Goal: Task Accomplishment & Management: Complete application form

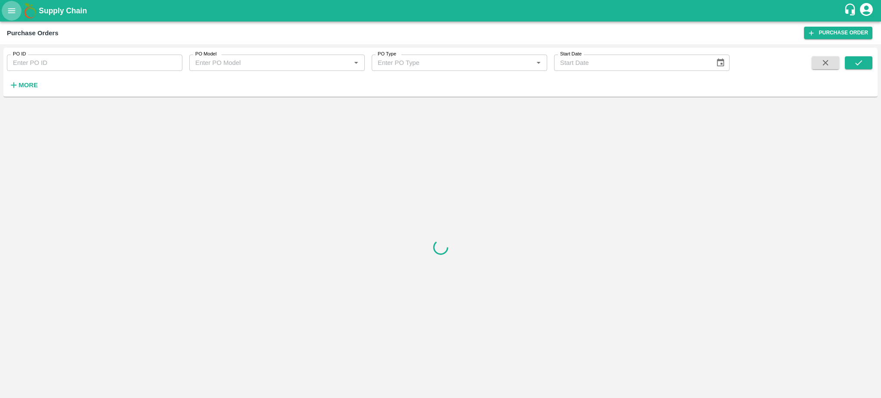
click at [10, 7] on icon "open drawer" at bounding box center [11, 10] width 9 height 9
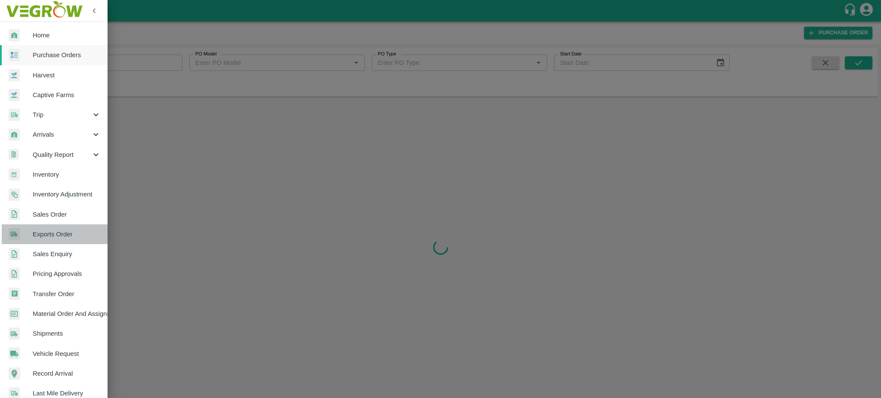
click at [47, 233] on span "Exports Order" at bounding box center [67, 234] width 68 height 9
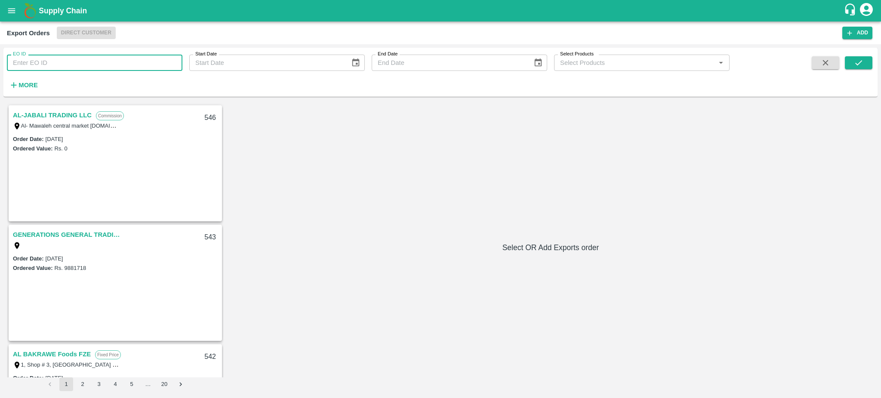
click at [55, 61] on input "EO ID" at bounding box center [95, 63] width 176 height 16
type input "288"
click at [855, 58] on icon "submit" at bounding box center [858, 62] width 9 height 9
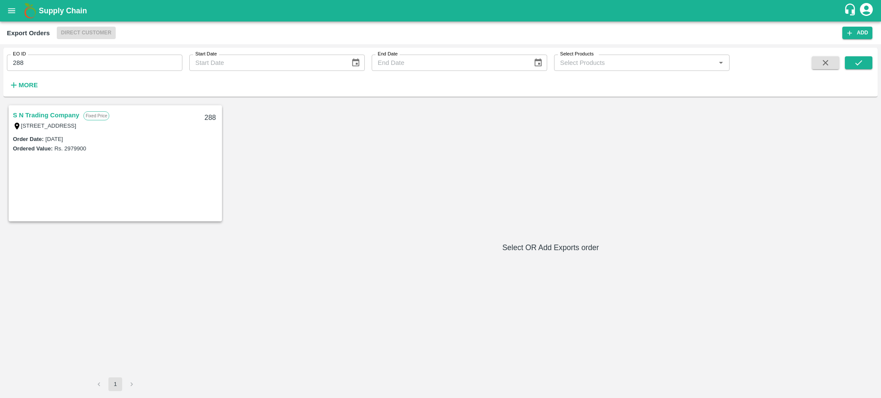
click at [46, 113] on link "S N Trading Company" at bounding box center [46, 115] width 66 height 11
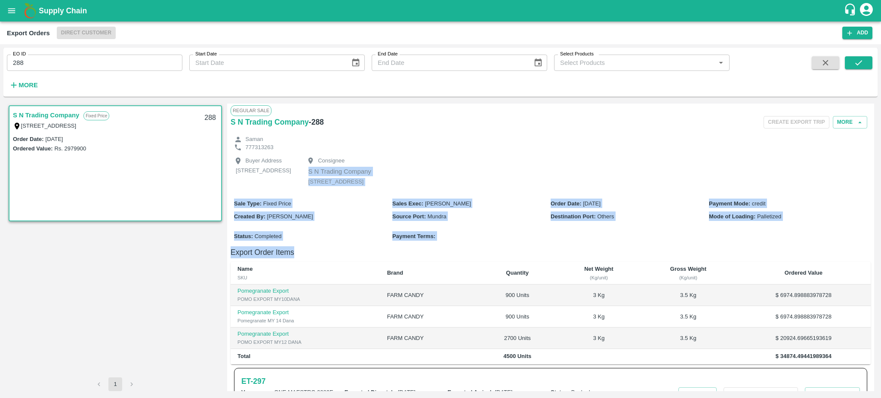
drag, startPoint x: 872, startPoint y: 156, endPoint x: 880, endPoint y: 306, distance: 150.4
click at [880, 306] on div "EO ID 288 EO ID Start Date Start Date End Date End Date Select Products Select …" at bounding box center [440, 221] width 881 height 354
click at [827, 164] on div "Buyer Address 23, 1st lane, Welisarawaththa, Mahabage, Mahabage, Western Provin…" at bounding box center [551, 172] width 640 height 42
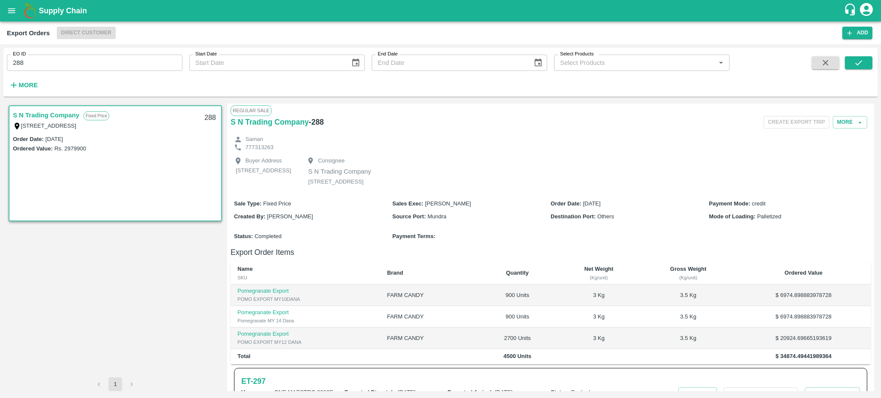
scroll to position [128, 0]
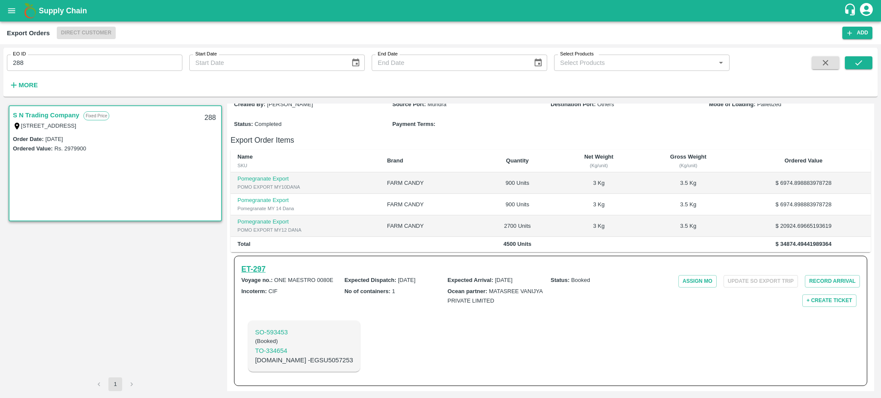
click at [256, 268] on h6 "ET- 297" at bounding box center [253, 269] width 24 height 12
click at [249, 272] on h6 "ET- 297" at bounding box center [253, 269] width 24 height 12
click at [250, 271] on h6 "ET- 297" at bounding box center [253, 269] width 24 height 12
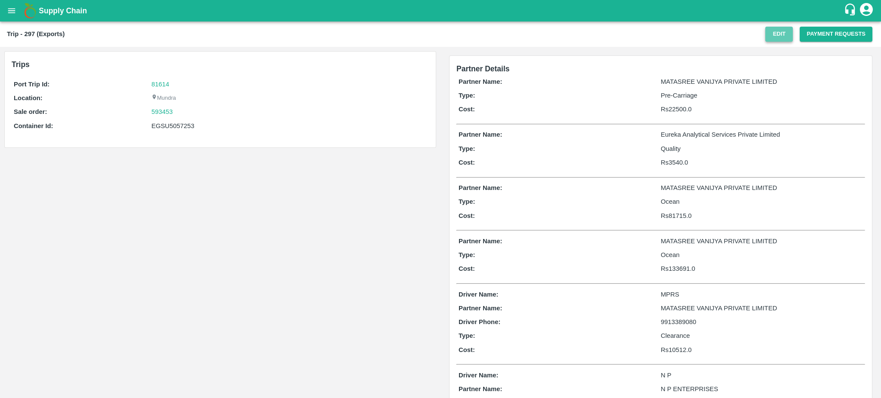
click at [766, 35] on button "Edit" at bounding box center [779, 34] width 28 height 15
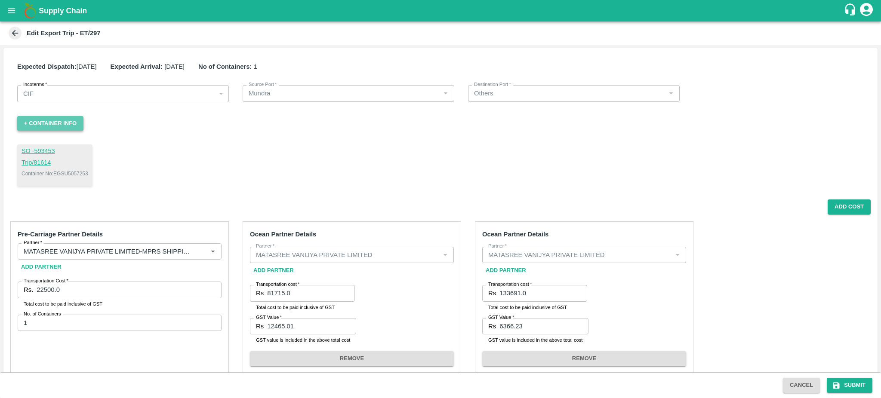
click at [51, 119] on button "+ Container Info" at bounding box center [50, 123] width 66 height 15
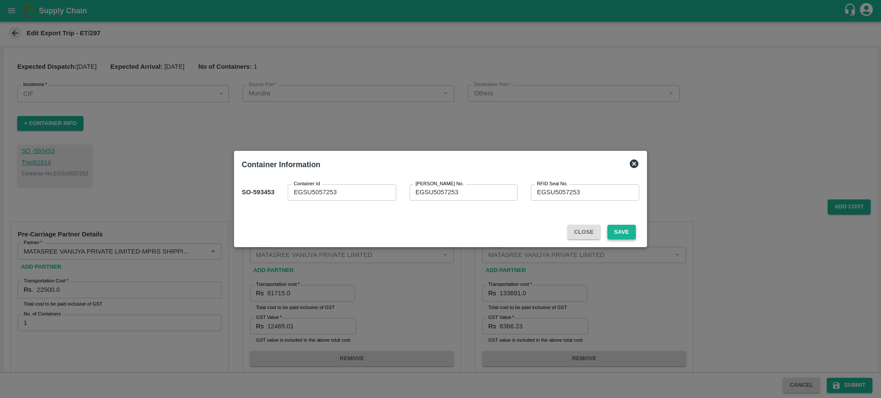
click at [630, 231] on button "Save" at bounding box center [622, 232] width 28 height 15
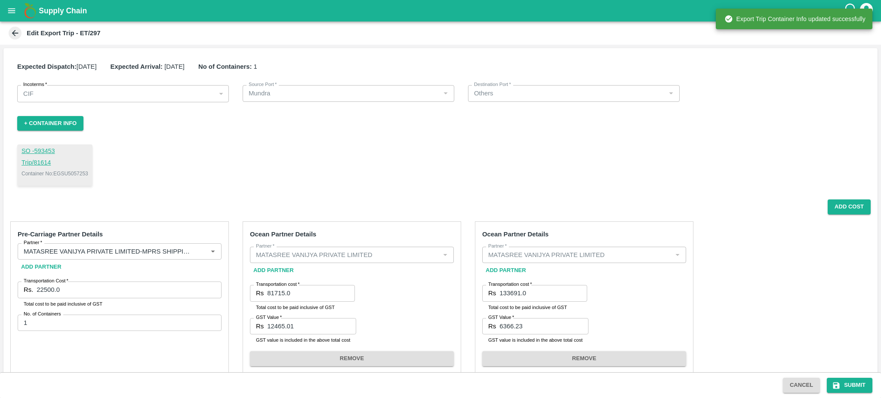
click at [12, 31] on icon at bounding box center [14, 32] width 9 height 9
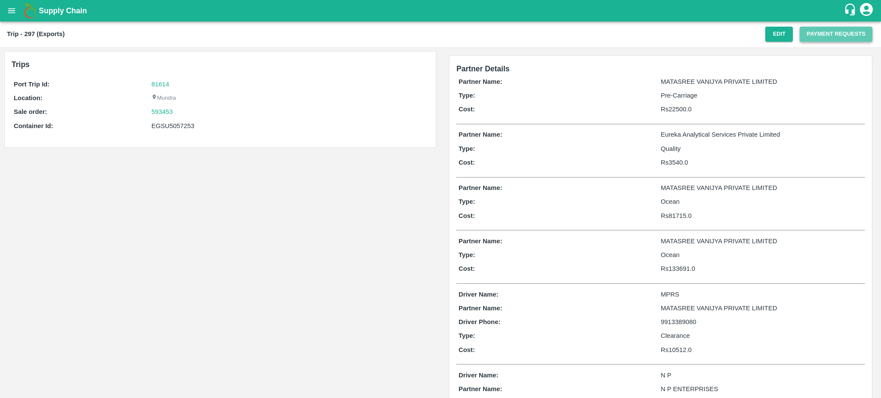
click at [830, 32] on button "Payment Requests" at bounding box center [836, 34] width 73 height 15
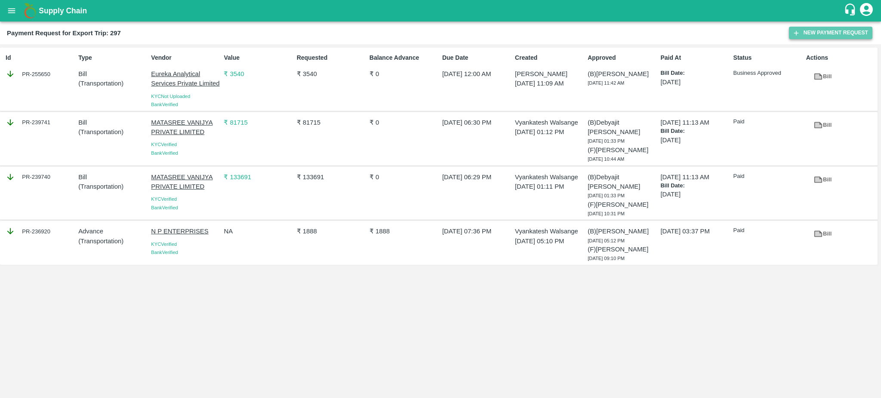
click at [811, 34] on button "New Payment Request" at bounding box center [830, 33] width 83 height 12
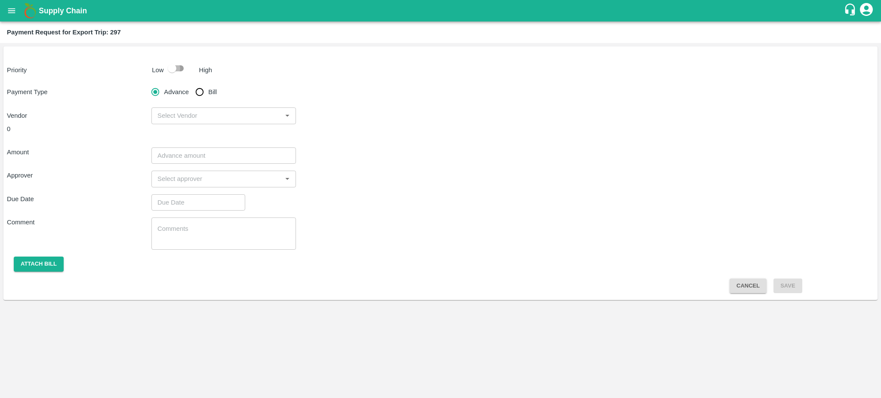
click at [187, 67] on input "checkbox" at bounding box center [172, 68] width 49 height 16
checkbox input "true"
click at [202, 96] on input "Bill" at bounding box center [199, 91] width 17 height 17
radio input "true"
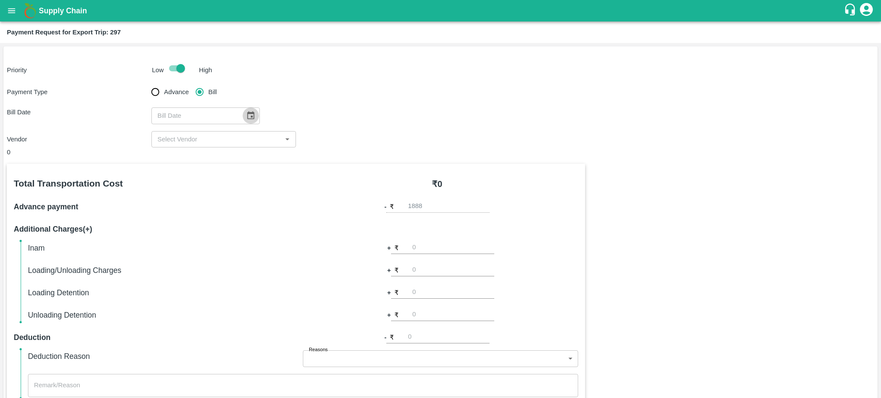
click at [248, 115] on icon "Choose date" at bounding box center [250, 115] width 9 height 9
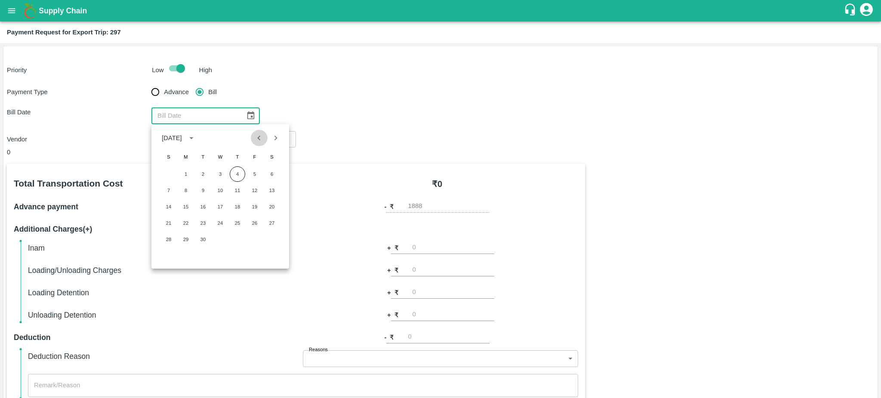
click at [259, 143] on button "Previous month" at bounding box center [259, 138] width 16 height 16
click at [190, 205] on button "11" at bounding box center [185, 206] width 15 height 15
type input "11/08/2025"
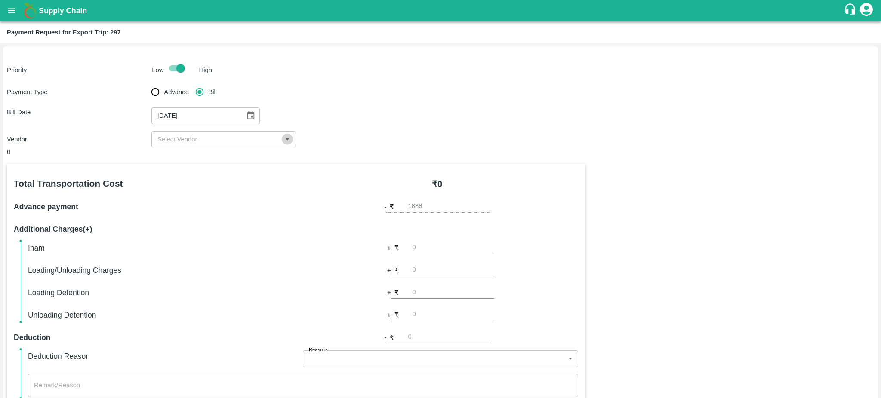
click at [284, 140] on icon "Open" at bounding box center [287, 139] width 9 height 9
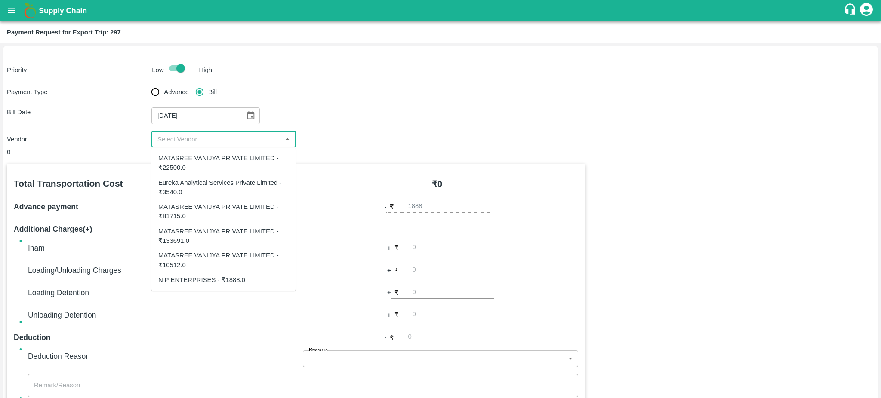
click at [189, 162] on div "MATASREE VANIJYA PRIVATE LIMITED - ₹22500.0" at bounding box center [223, 163] width 130 height 19
type input "MATASREE VANIJYA PRIVATE LIMITED - ₹22500.0"
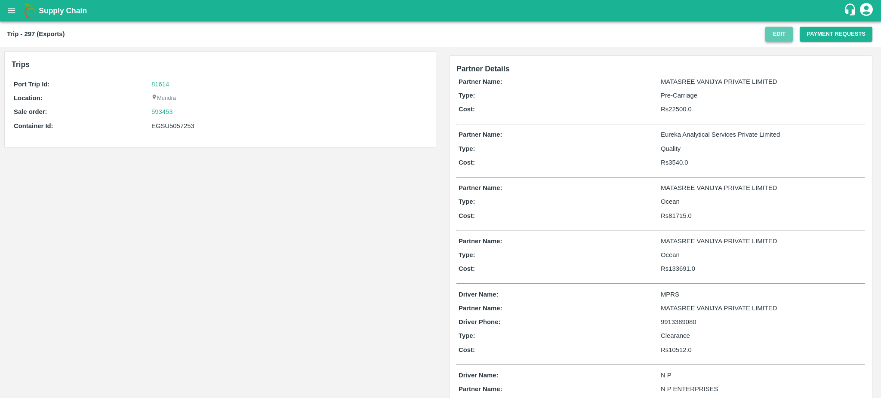
click at [780, 35] on button "Edit" at bounding box center [779, 34] width 28 height 15
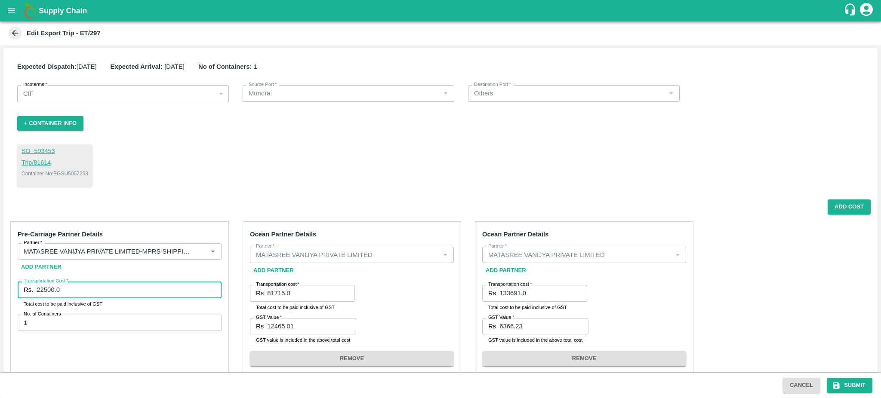
drag, startPoint x: 67, startPoint y: 292, endPoint x: 31, endPoint y: 294, distance: 36.2
click at [31, 294] on div "Rs. 22500.0 Transportation Cost" at bounding box center [120, 290] width 204 height 16
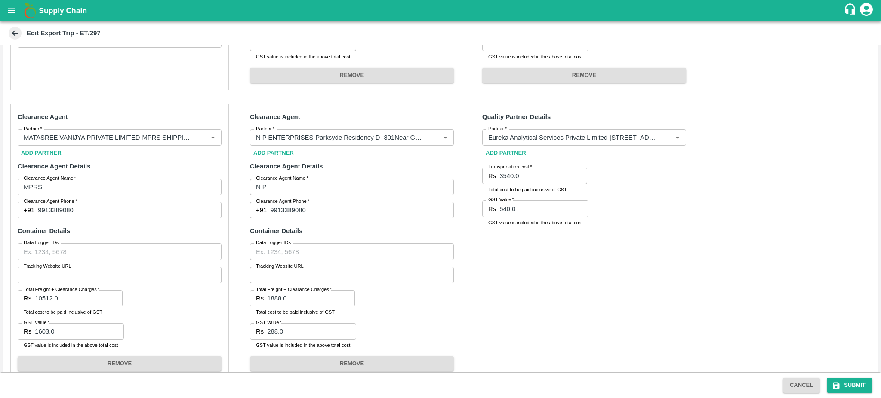
scroll to position [284, 0]
drag, startPoint x: 65, startPoint y: 299, endPoint x: 29, endPoint y: 299, distance: 36.1
click at [29, 299] on div "Rs 10512.0 Total Freight + Clearance Charges" at bounding box center [70, 298] width 105 height 16
paste input "8909.00"
type input "8909.00"
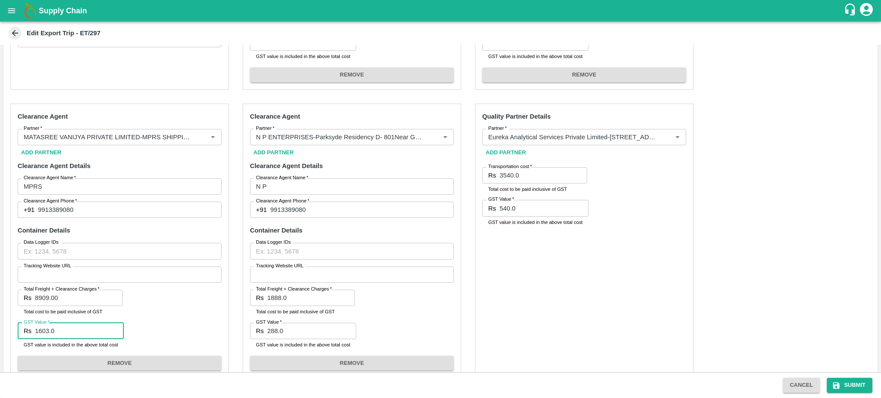
drag, startPoint x: 58, startPoint y: 330, endPoint x: 26, endPoint y: 330, distance: 31.8
click at [26, 330] on div "Rs 1603.0 GST Value" at bounding box center [71, 331] width 106 height 16
paste input "4050.00"
type input "4050.00"
click at [857, 396] on div "Cancel Submit" at bounding box center [440, 386] width 881 height 26
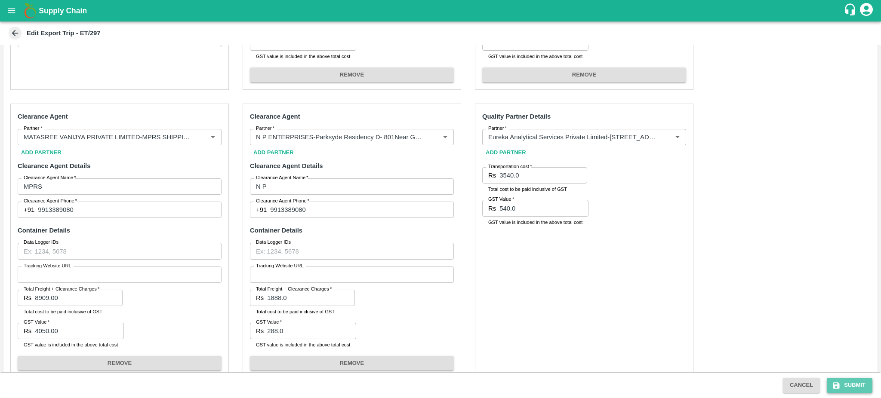
click at [857, 389] on button "Submit" at bounding box center [850, 385] width 46 height 15
click at [849, 385] on button "Submit" at bounding box center [850, 385] width 46 height 15
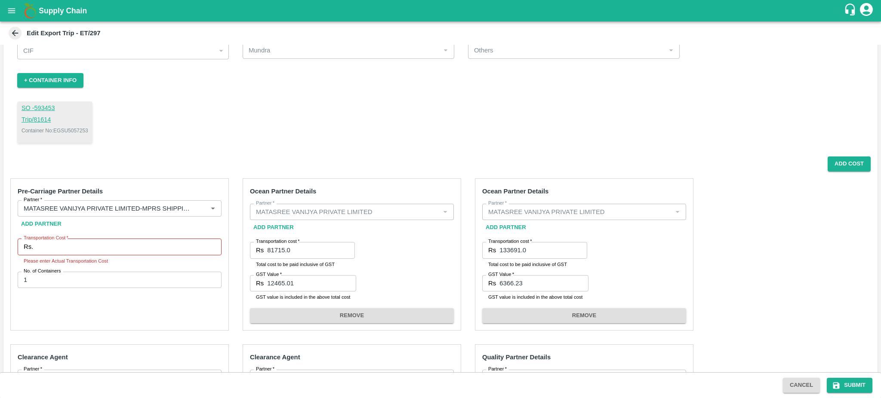
scroll to position [299, 0]
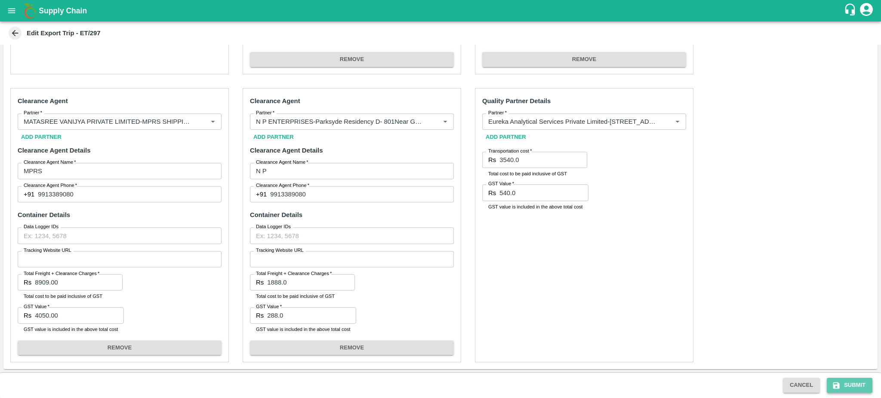
click at [845, 381] on button "Submit" at bounding box center [850, 385] width 46 height 15
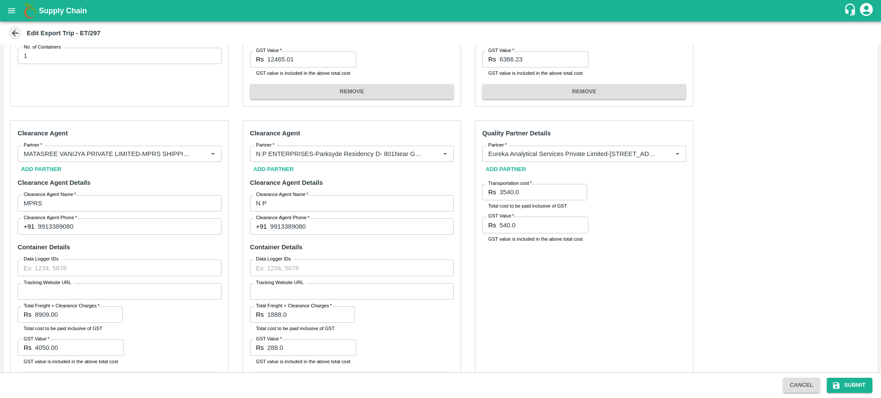
scroll to position [265, 0]
click at [73, 317] on input "8909.00" at bounding box center [79, 317] width 88 height 16
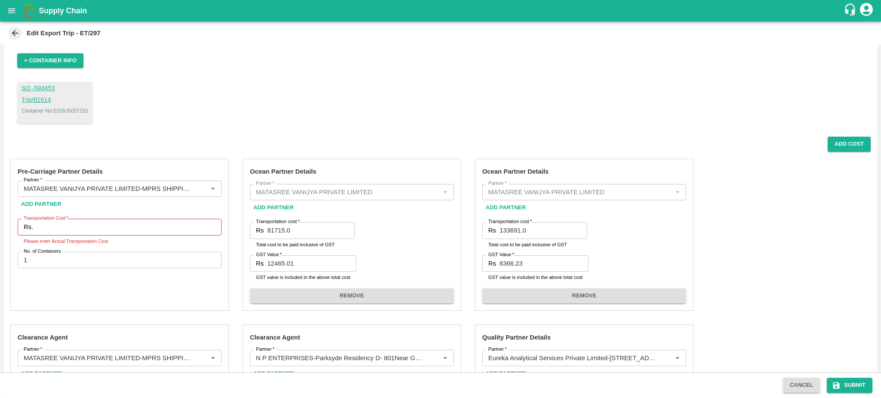
scroll to position [64, 0]
click at [52, 228] on input "Transportation Cost   *" at bounding box center [129, 226] width 185 height 16
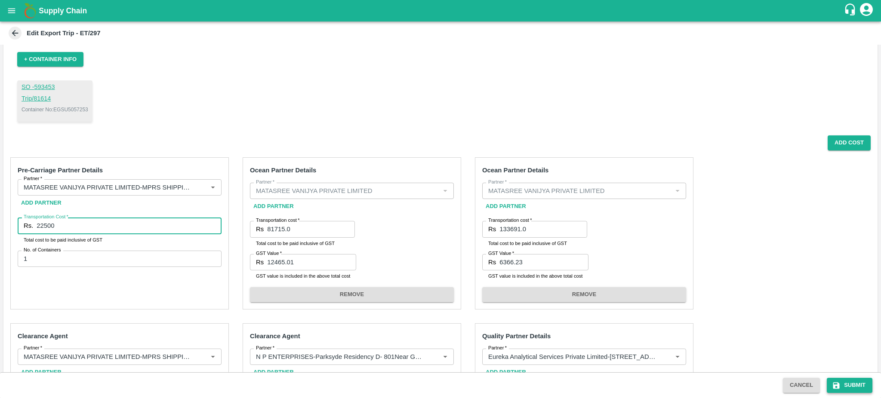
type input "22500"
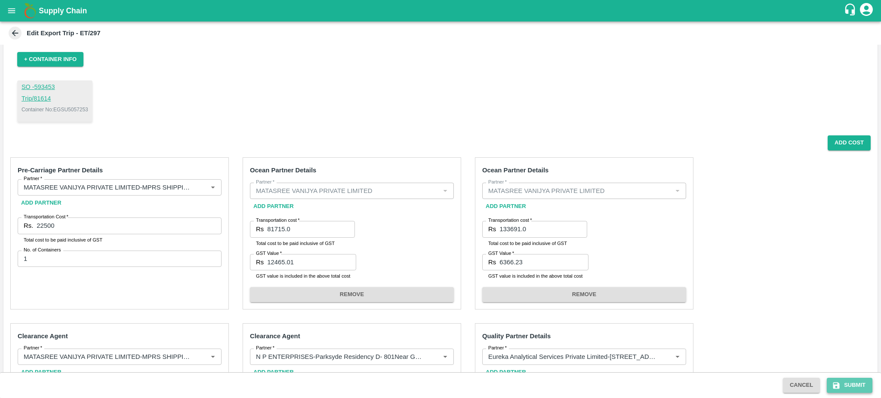
click at [851, 383] on button "Submit" at bounding box center [850, 385] width 46 height 15
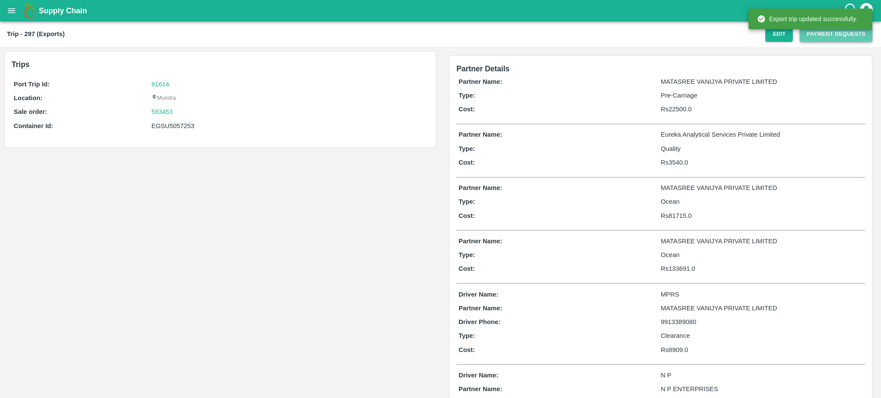
click at [831, 35] on button "Payment Requests" at bounding box center [836, 34] width 73 height 15
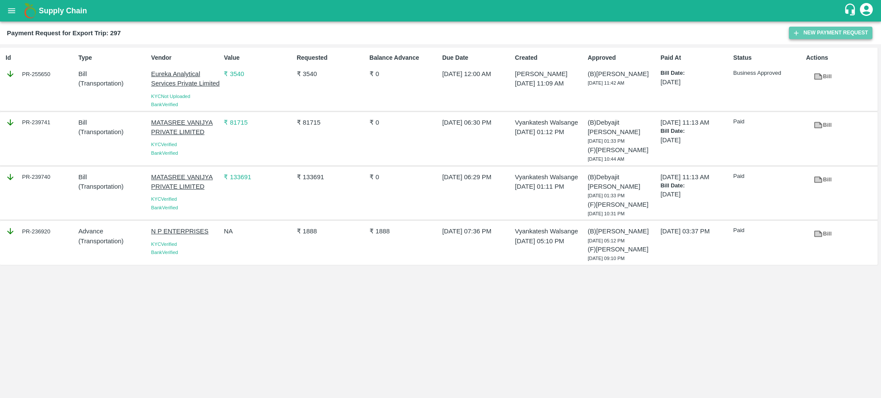
click at [836, 31] on button "New Payment Request" at bounding box center [830, 33] width 83 height 12
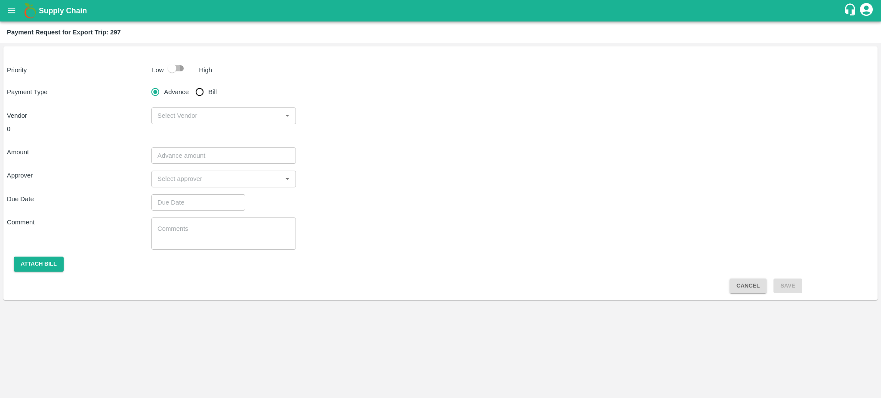
click at [181, 67] on input "checkbox" at bounding box center [172, 68] width 49 height 16
checkbox input "true"
click at [200, 87] on input "Bill" at bounding box center [199, 91] width 17 height 17
radio input "true"
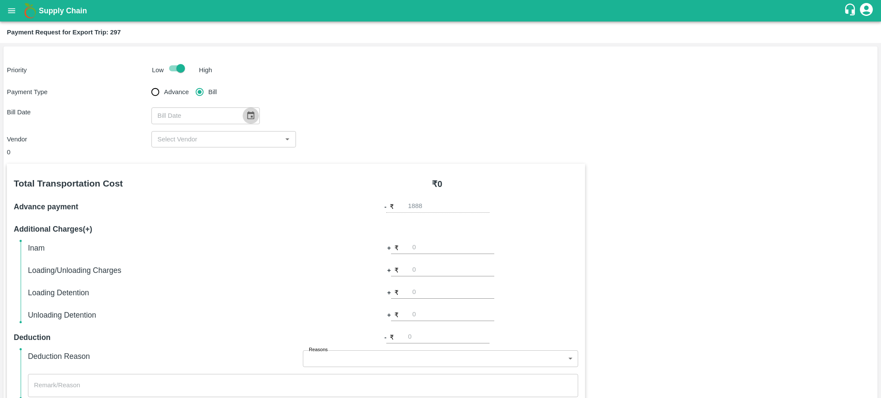
click at [251, 117] on icon "Choose date" at bounding box center [250, 115] width 9 height 9
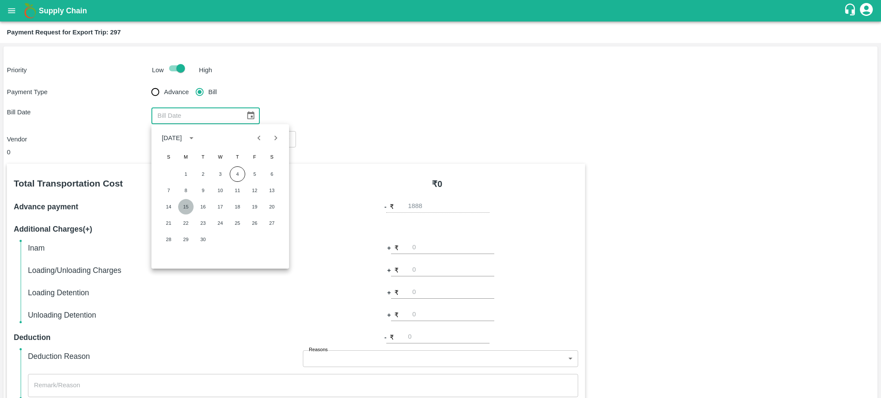
click at [183, 203] on button "15" at bounding box center [185, 206] width 15 height 15
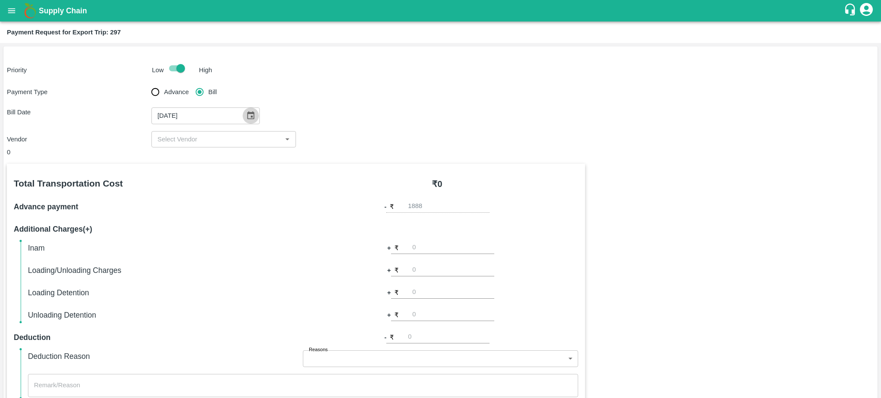
click at [247, 118] on icon "Choose date, selected date is Sep 15, 2025" at bounding box center [250, 115] width 9 height 9
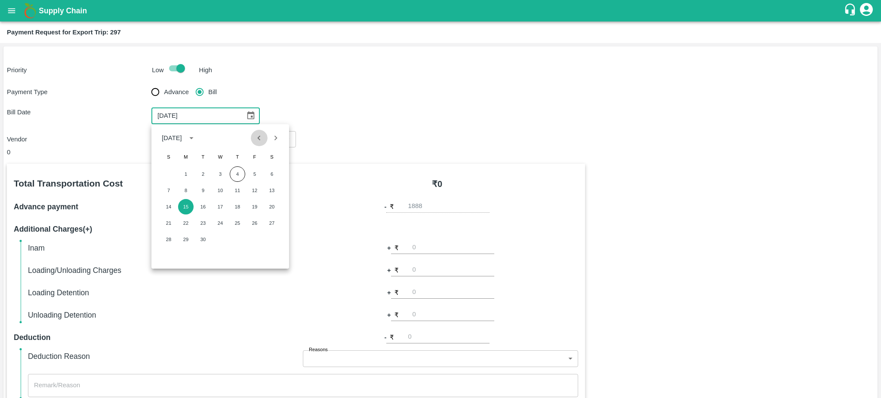
click at [260, 138] on icon "Previous month" at bounding box center [258, 137] width 9 height 9
click at [204, 228] on button "19" at bounding box center [202, 223] width 15 height 15
type input "19/08/2025"
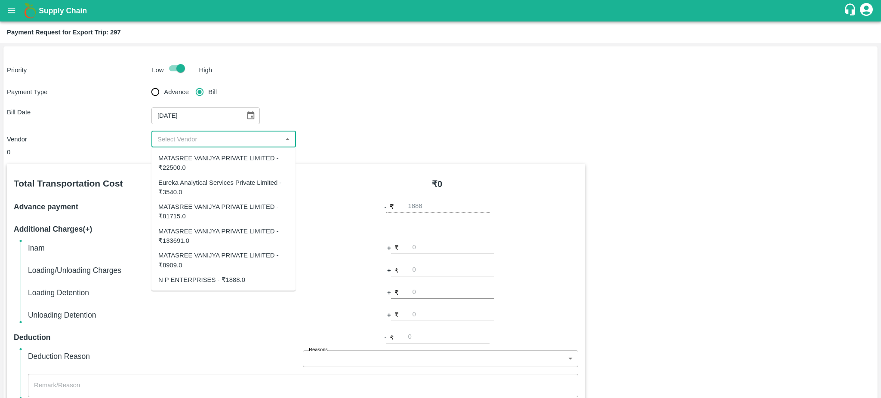
click at [269, 143] on input "input" at bounding box center [216, 139] width 125 height 11
click at [182, 264] on div "MATASREE VANIJYA PRIVATE LIMITED - ₹8909.0" at bounding box center [223, 260] width 130 height 19
type input "MATASREE VANIJYA PRIVATE LIMITED - ₹8909.0"
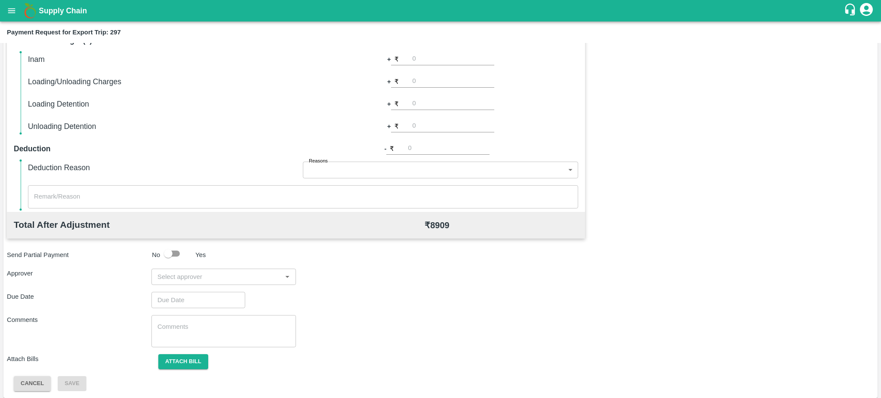
scroll to position [191, 0]
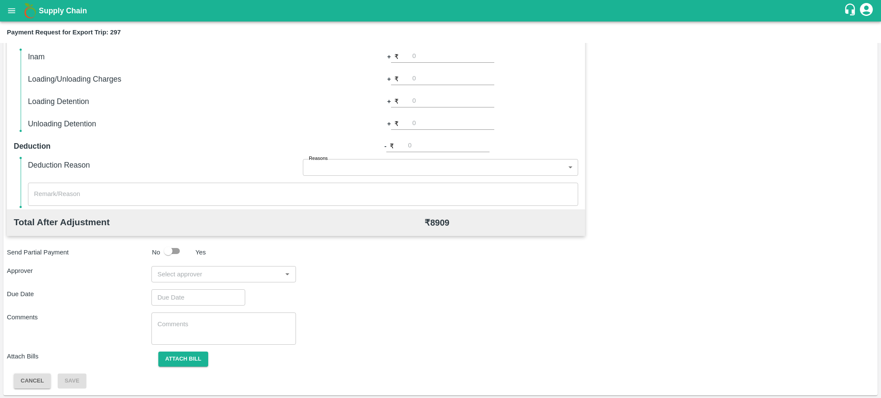
click at [232, 274] on input "input" at bounding box center [216, 274] width 125 height 11
type input "prasa"
click at [195, 295] on div "[PERSON_NAME]" at bounding box center [205, 296] width 52 height 9
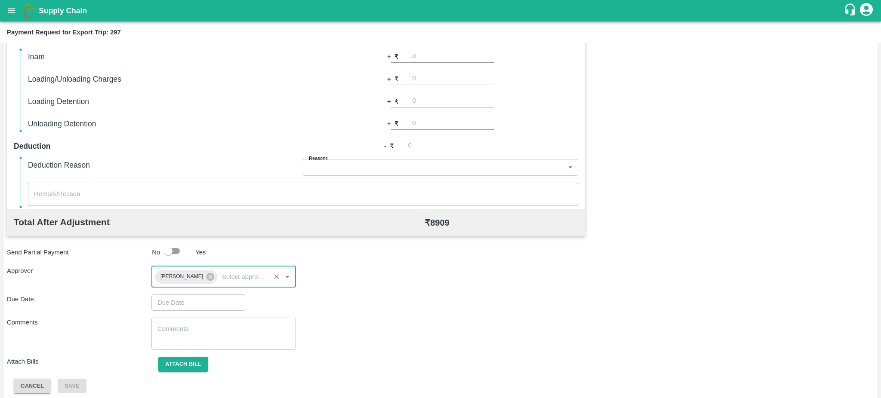
type input "DD/MM/YYYY hh:mm aa"
click at [208, 297] on input "DD/MM/YYYY hh:mm aa" at bounding box center [195, 303] width 88 height 16
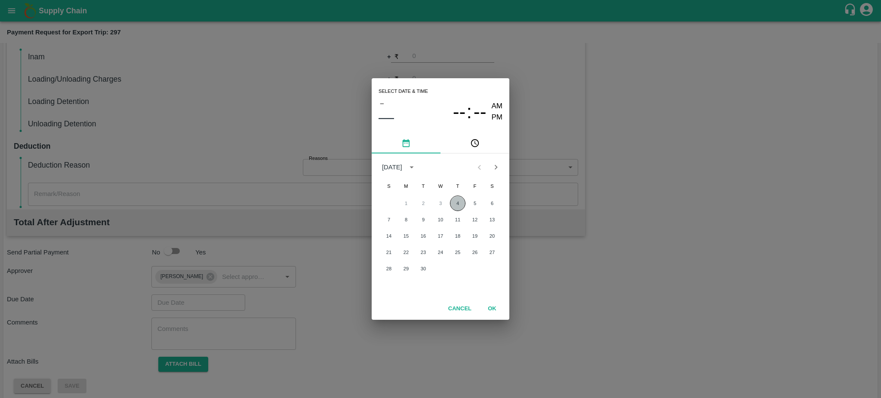
click at [454, 205] on button "4" at bounding box center [457, 203] width 15 height 15
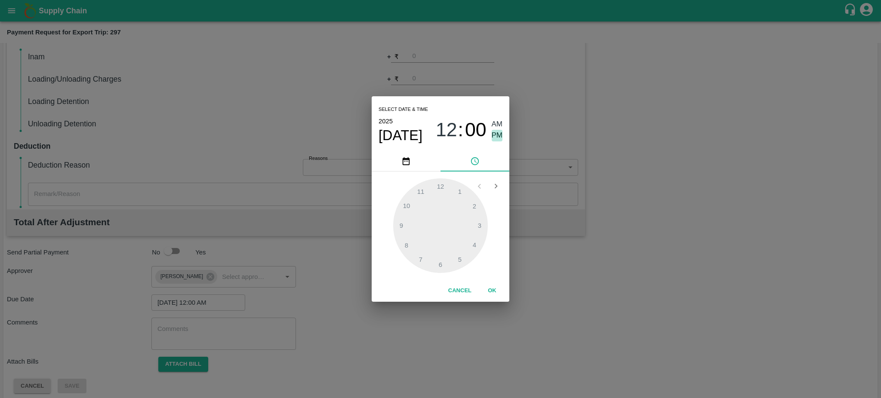
click at [497, 133] on span "PM" at bounding box center [497, 136] width 11 height 12
click at [458, 260] on div at bounding box center [440, 226] width 95 height 95
type input "04/09/2025 05:25 PM"
click at [458, 260] on div at bounding box center [440, 226] width 95 height 95
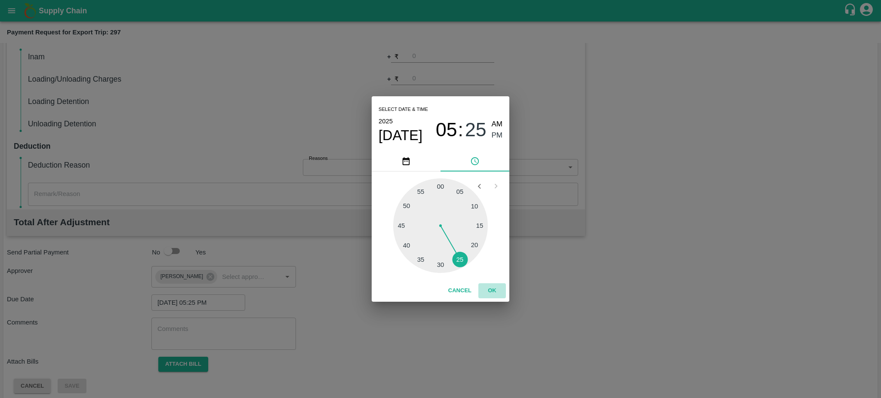
click at [497, 290] on button "OK" at bounding box center [492, 291] width 28 height 15
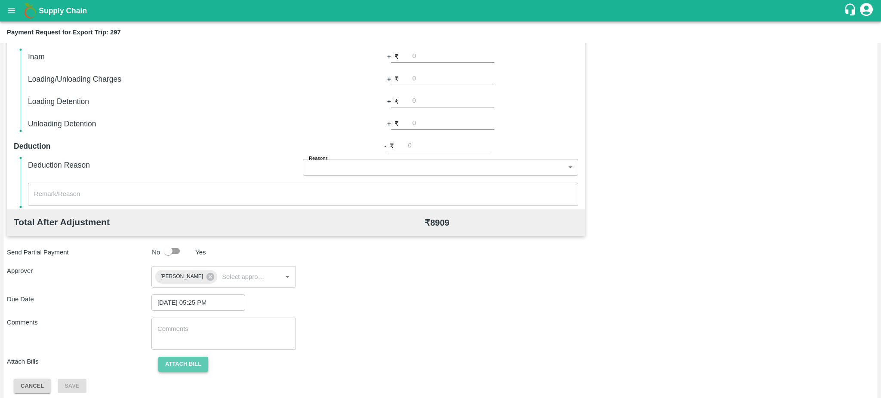
click at [170, 368] on button "Attach bill" at bounding box center [183, 364] width 50 height 15
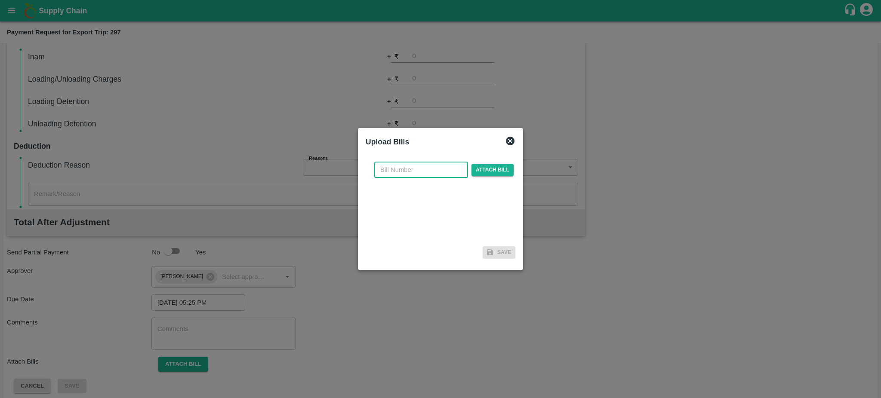
click at [414, 166] on input "text" at bounding box center [421, 170] width 94 height 16
paste input "MPRS/06209/25-26"
type input "MPRS/06209/25-26"
click at [485, 168] on span "Attach bill" at bounding box center [493, 170] width 42 height 12
click at [0, 0] on input "Attach bill" at bounding box center [0, 0] width 0 height 0
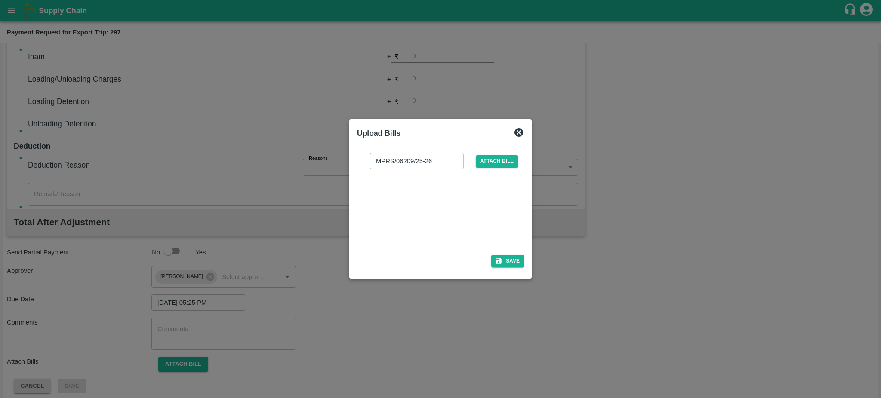
click at [500, 225] on div at bounding box center [438, 210] width 129 height 46
click at [504, 258] on button "Save" at bounding box center [507, 261] width 33 height 12
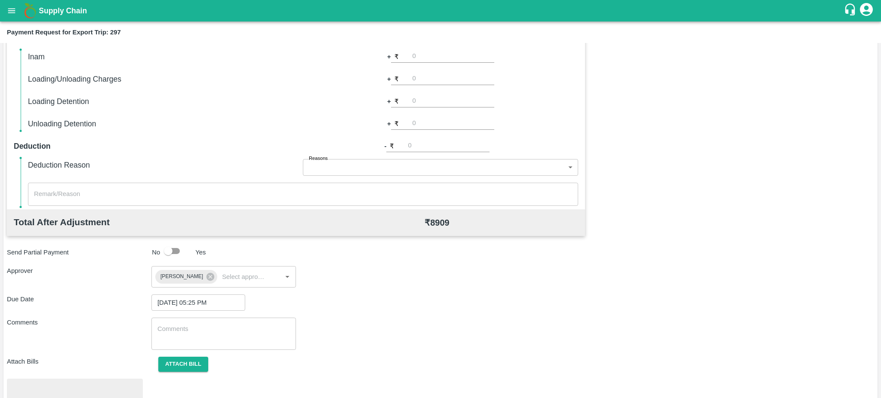
scroll to position [242, 0]
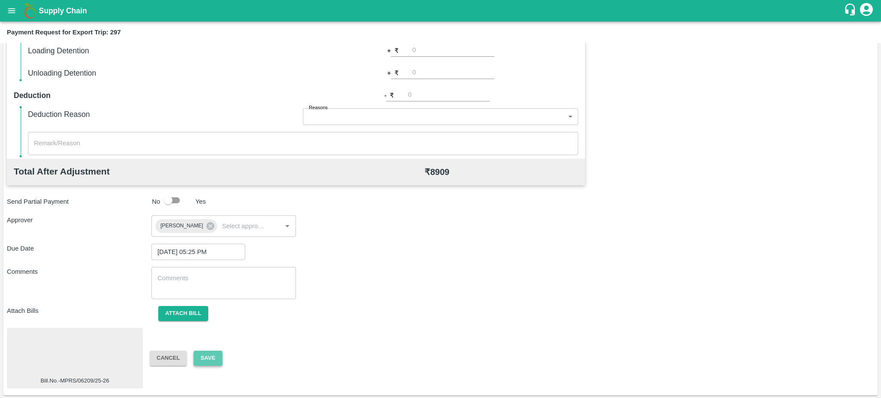
click at [217, 361] on button "Save" at bounding box center [208, 358] width 28 height 15
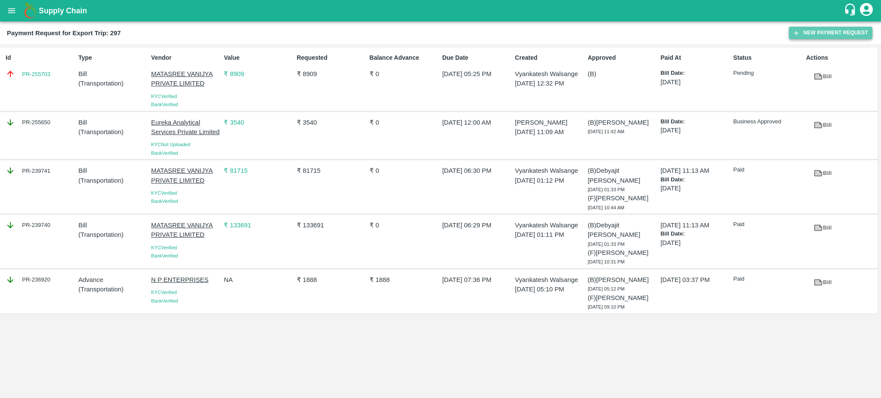
click at [843, 32] on button "New Payment Request" at bounding box center [830, 33] width 83 height 12
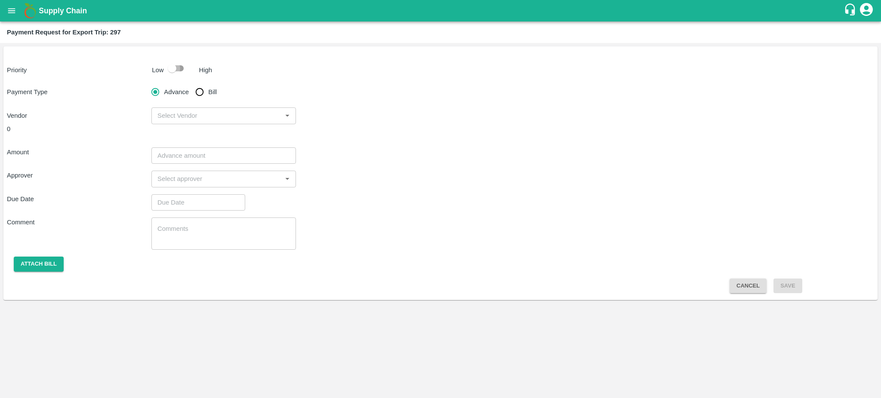
click at [181, 67] on input "checkbox" at bounding box center [172, 68] width 49 height 16
checkbox input "true"
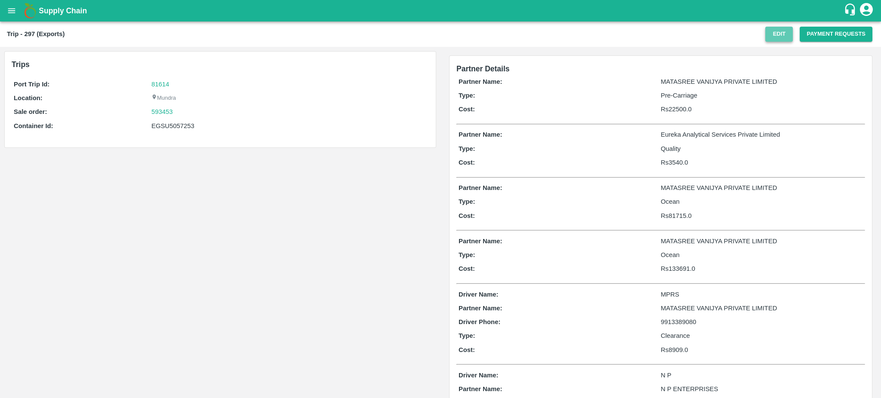
click at [775, 34] on button "Edit" at bounding box center [779, 34] width 28 height 15
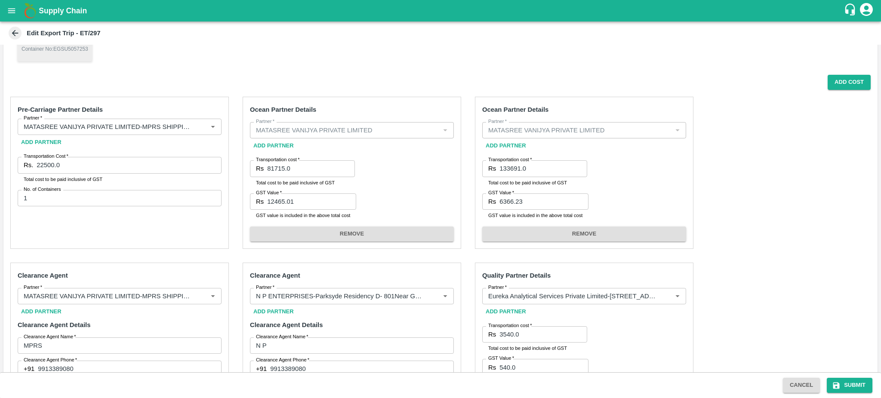
scroll to position [157, 0]
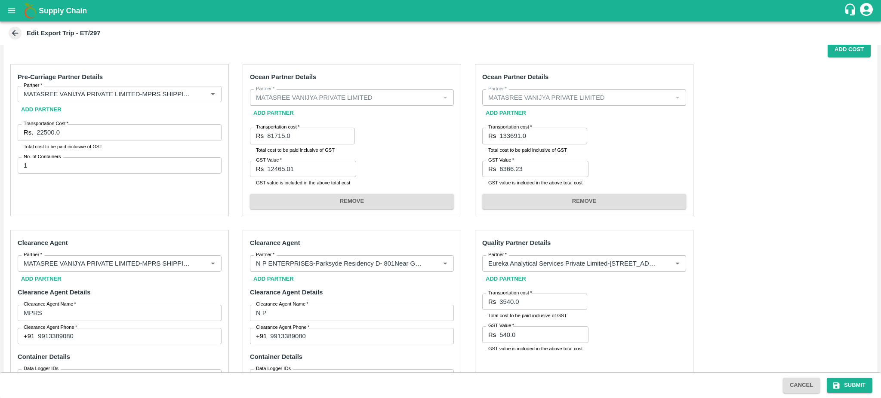
click at [96, 130] on input "22500.0" at bounding box center [129, 132] width 185 height 16
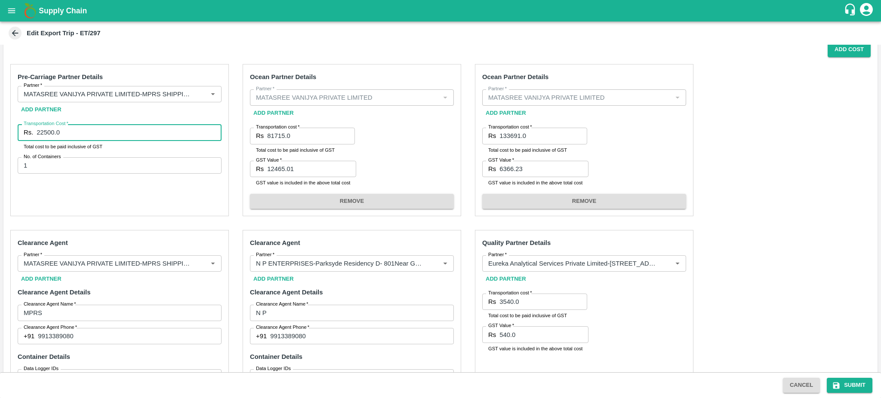
click at [96, 130] on input "22500.0" at bounding box center [129, 132] width 185 height 16
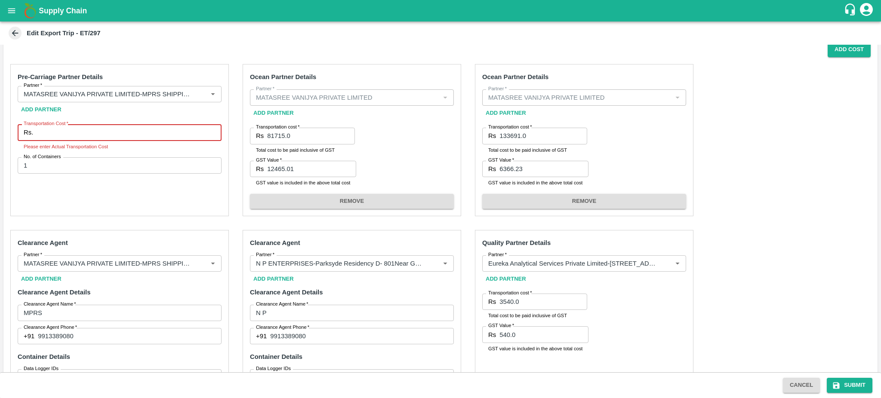
paste input "26550.00"
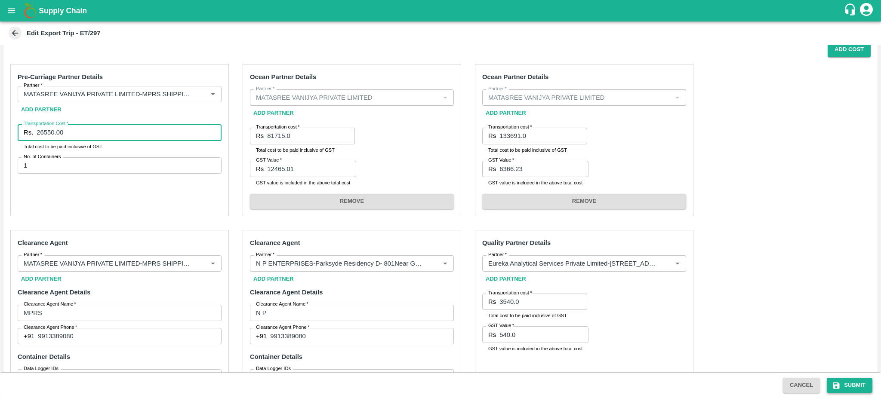
type input "26550.00"
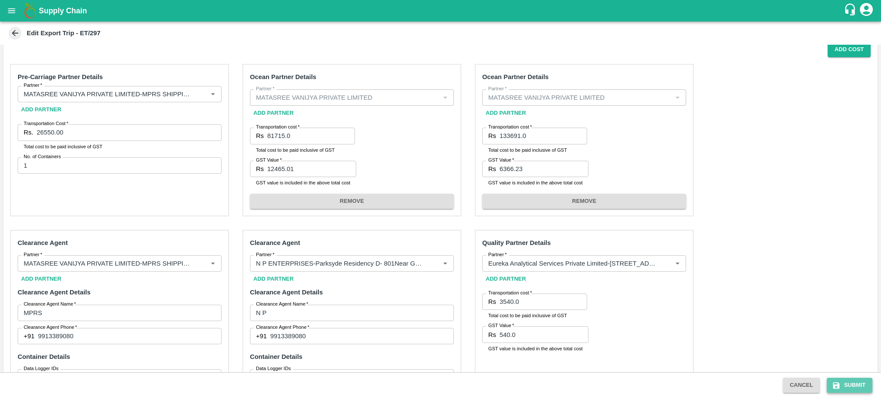
click at [849, 380] on button "Submit" at bounding box center [850, 385] width 46 height 15
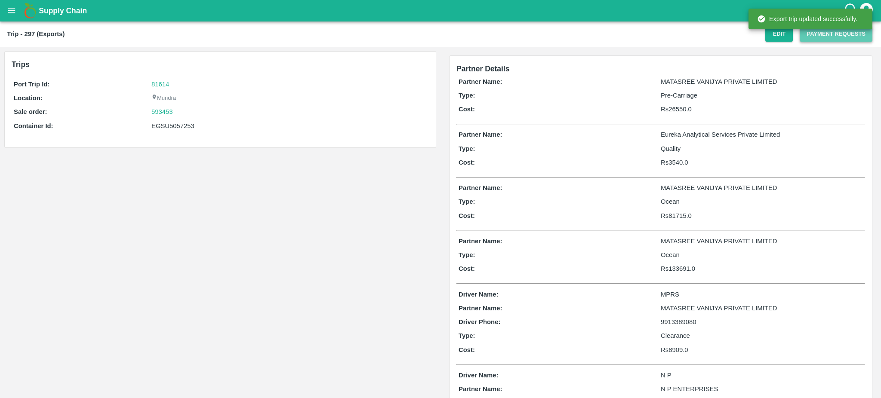
click at [823, 33] on button "Payment Requests" at bounding box center [836, 34] width 73 height 15
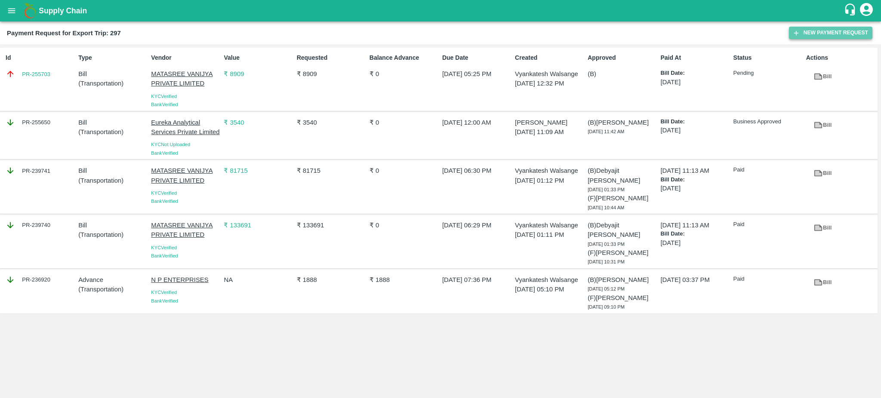
click at [859, 28] on button "New Payment Request" at bounding box center [830, 33] width 83 height 12
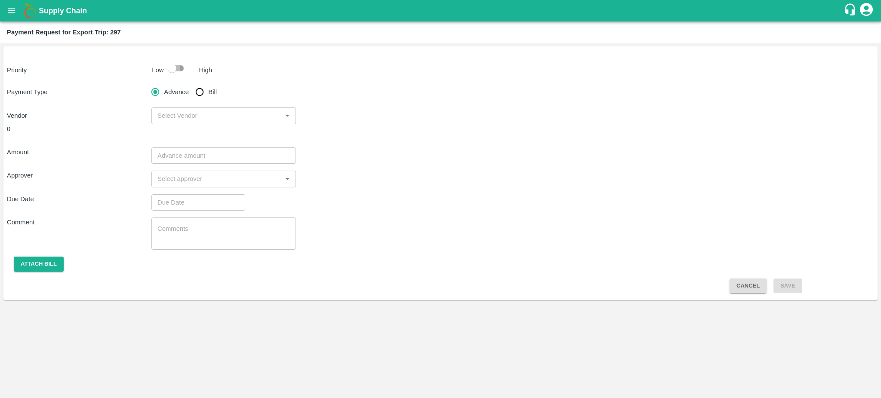
click at [182, 67] on input "checkbox" at bounding box center [172, 68] width 49 height 16
checkbox input "true"
click at [207, 89] on input "Bill" at bounding box center [199, 91] width 17 height 17
radio input "true"
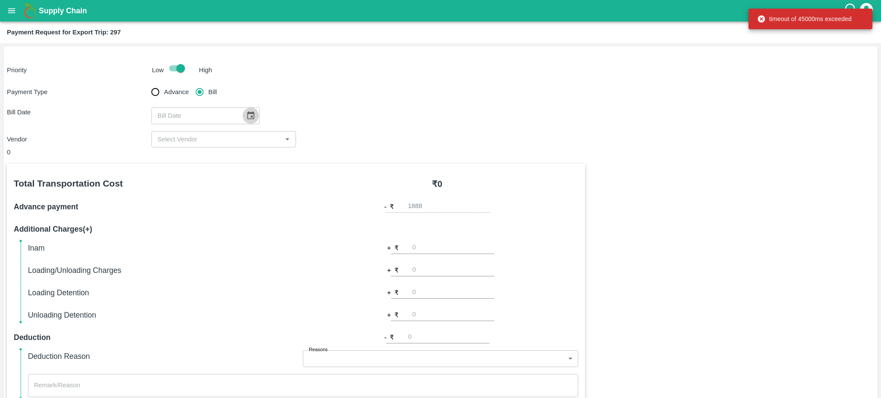
click at [248, 117] on icon "Choose date" at bounding box center [250, 115] width 7 height 8
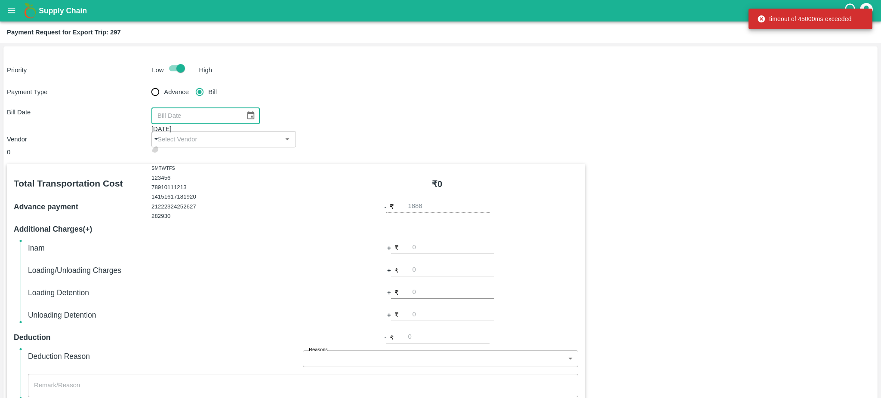
click at [155, 149] on icon "Previous month" at bounding box center [155, 149] width 0 height 0
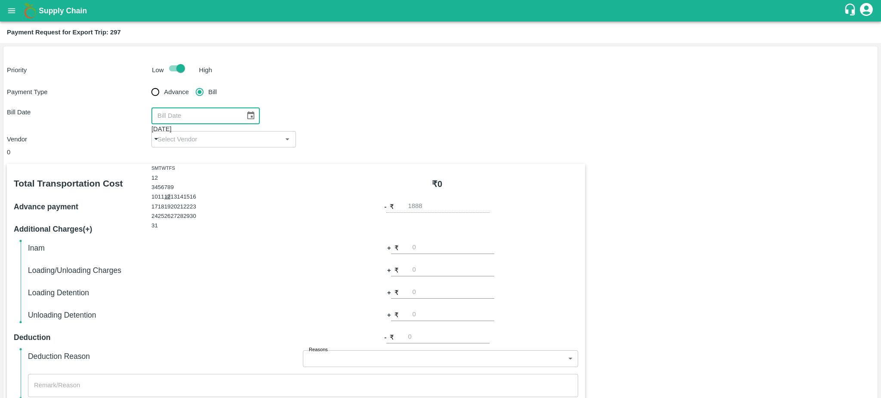
click at [171, 201] on button "12" at bounding box center [167, 197] width 6 height 6
type input "[DATE]"
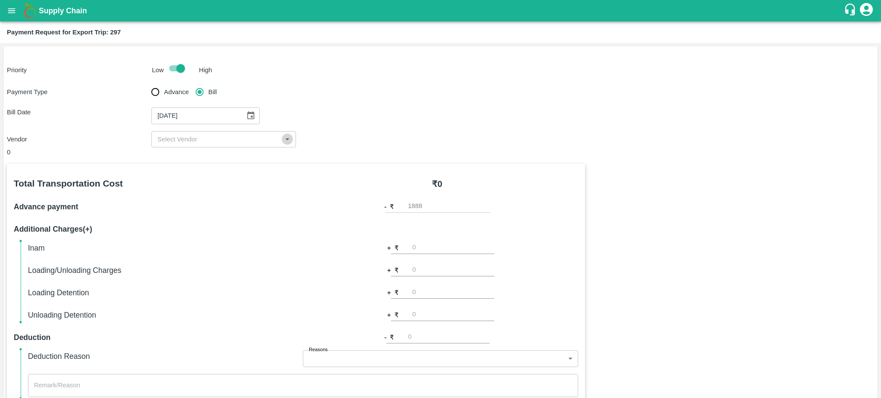
click at [284, 139] on icon "Open" at bounding box center [287, 139] width 9 height 9
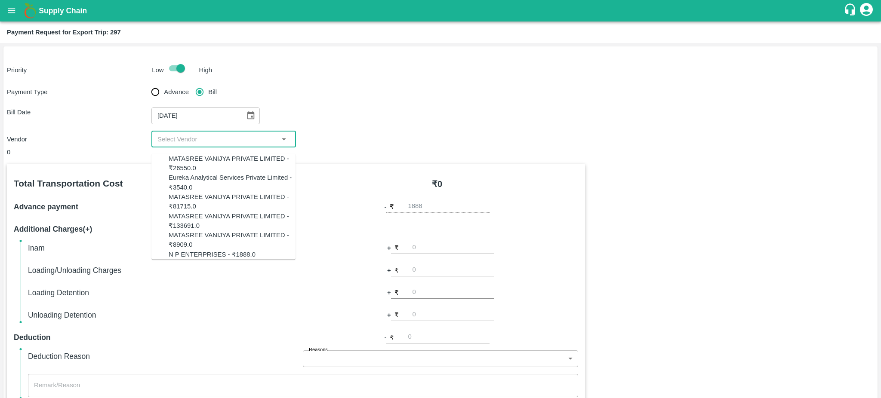
click at [185, 170] on div "MATASREE VANIJYA PRIVATE LIMITED - ₹26550.0" at bounding box center [232, 163] width 127 height 19
type input "MATASREE VANIJYA PRIVATE LIMITED - ₹26550.0"
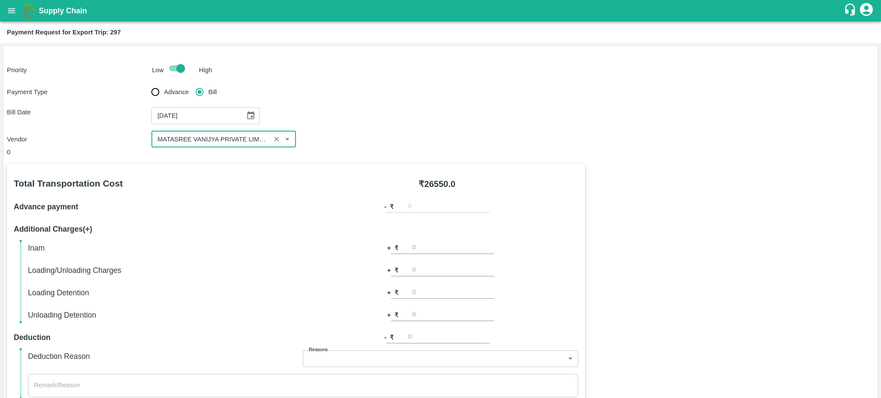
scroll to position [191, 0]
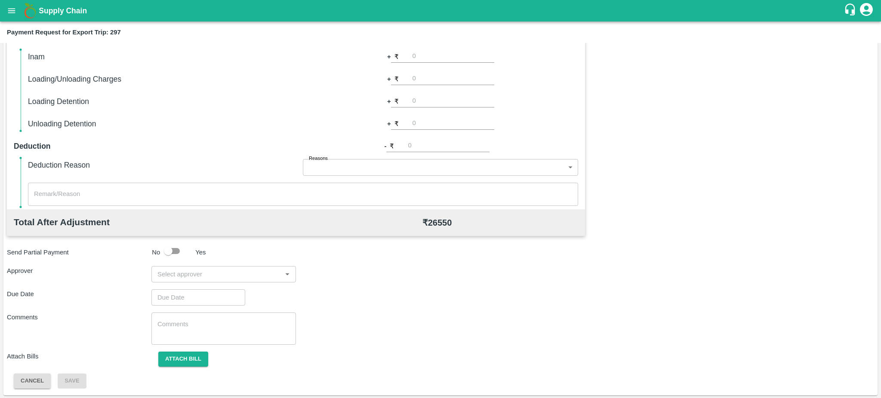
click at [237, 272] on input "input" at bounding box center [216, 274] width 125 height 11
type input "Prasad"
click at [212, 294] on div "[PERSON_NAME]" at bounding box center [215, 297] width 52 height 17
type input "DD/MM/YYYY hh:mm aa"
click at [178, 299] on input "DD/MM/YYYY hh:mm aa" at bounding box center [195, 298] width 88 height 16
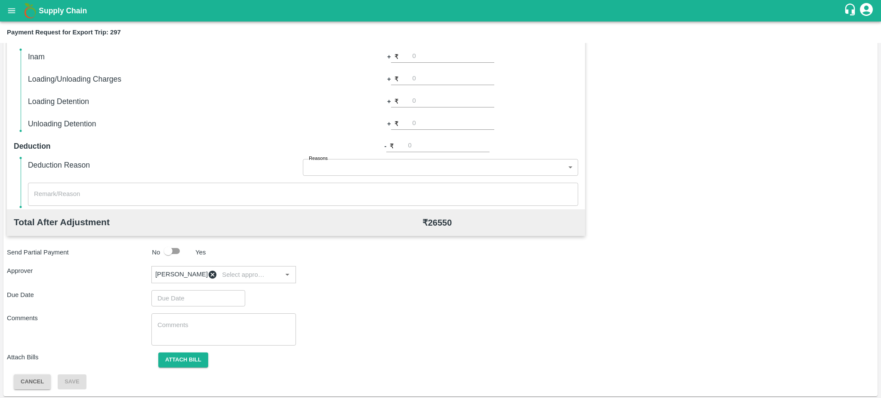
type input "[DATE] 05:26 PM"
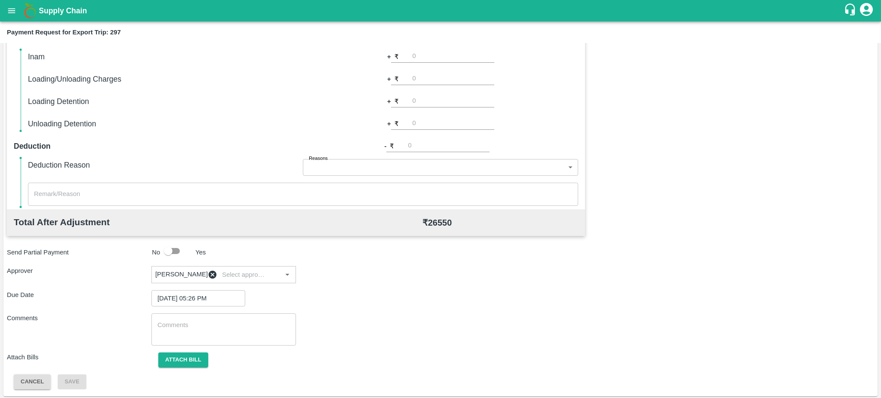
click at [184, 362] on button "Attach bill" at bounding box center [183, 360] width 50 height 15
paste input "MPRS/06210/25-26"
type input "MPRS/06210/25-26"
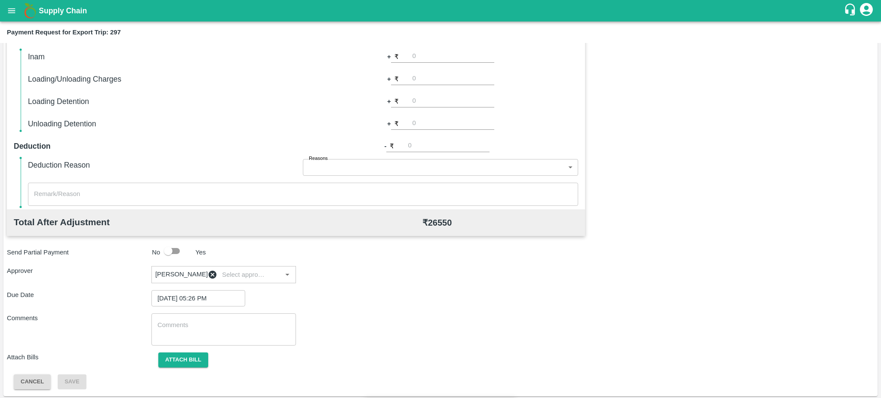
click at [0, 0] on input "Attach bill" at bounding box center [0, 0] width 0 height 0
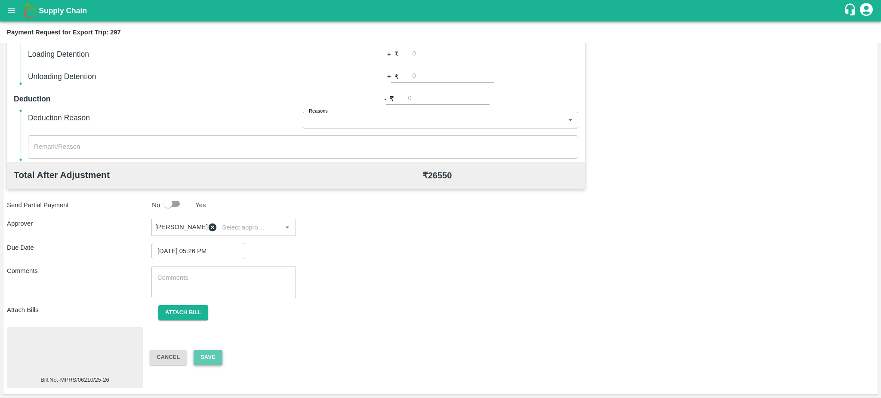
click at [215, 355] on button "Save" at bounding box center [208, 357] width 28 height 15
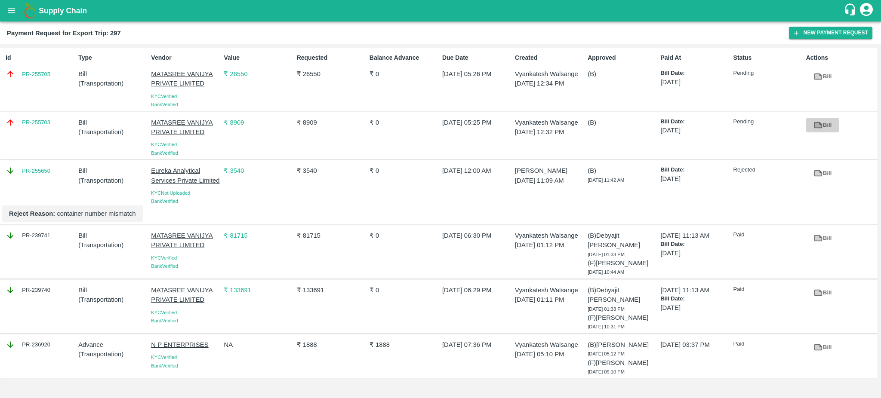
click at [818, 123] on icon at bounding box center [818, 125] width 6 height 5
